Goal: Task Accomplishment & Management: Manage account settings

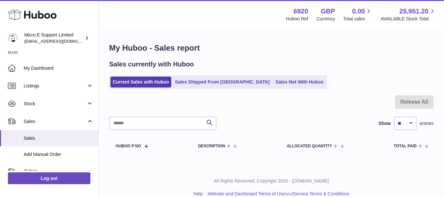
click at [309, 53] on h1 "My Huboo - Sales report" at bounding box center [271, 48] width 325 height 11
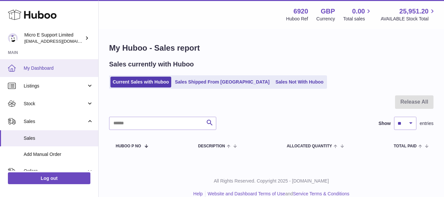
click at [34, 71] on link "My Dashboard" at bounding box center [49, 68] width 98 height 18
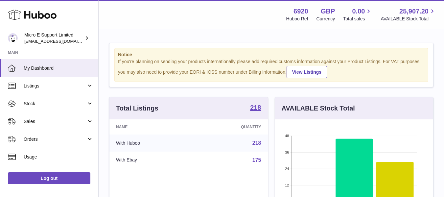
scroll to position [103, 158]
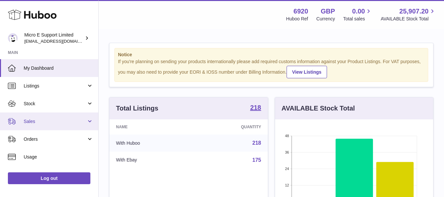
click at [66, 122] on span "Sales" at bounding box center [55, 121] width 63 height 6
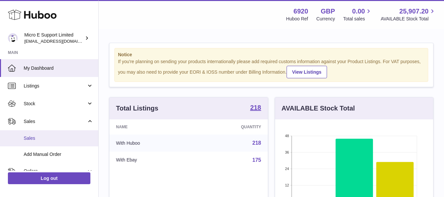
click at [42, 139] on span "Sales" at bounding box center [59, 138] width 70 height 6
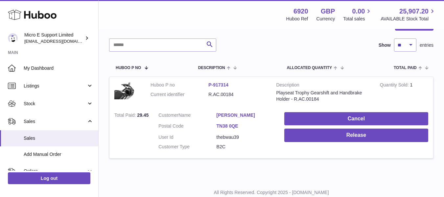
scroll to position [100, 0]
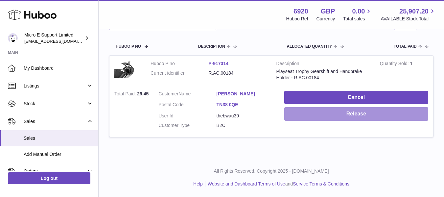
click at [345, 111] on button "Release" at bounding box center [357, 113] width 144 height 13
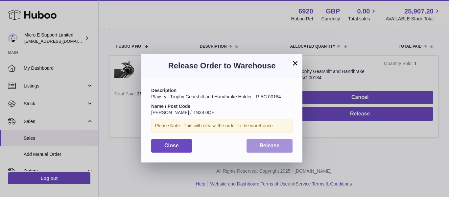
click at [270, 143] on span "Release" at bounding box center [270, 146] width 20 height 6
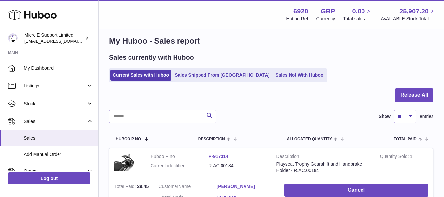
scroll to position [0, 0]
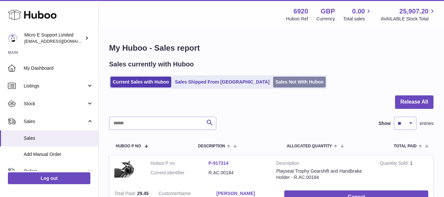
click at [273, 86] on link "Sales Not With Huboo" at bounding box center [299, 82] width 53 height 11
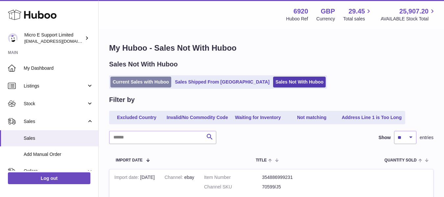
click at [138, 81] on link "Current Sales with Huboo" at bounding box center [141, 82] width 61 height 11
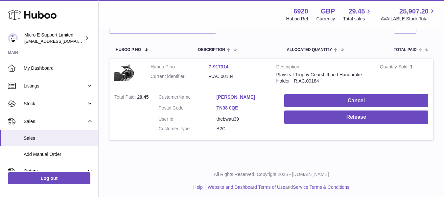
scroll to position [100, 0]
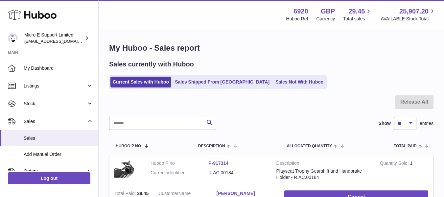
click at [314, 89] on div "My Huboo - Sales report Sales currently with Huboo Current Sales with Huboo Sal…" at bounding box center [272, 144] width 346 height 228
click at [313, 74] on div "Sales currently with Huboo Current Sales with Huboo Sales Shipped From Huboo Sa…" at bounding box center [271, 74] width 325 height 29
click at [316, 101] on div at bounding box center [271, 105] width 325 height 21
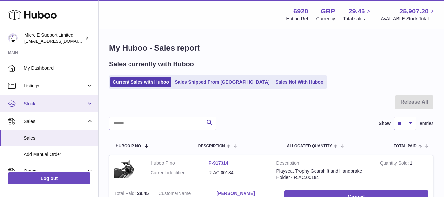
click at [63, 107] on span "Stock" at bounding box center [55, 104] width 63 height 6
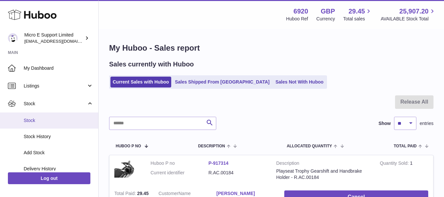
click at [45, 121] on span "Stock" at bounding box center [59, 120] width 70 height 6
